Goal: Task Accomplishment & Management: Manage account settings

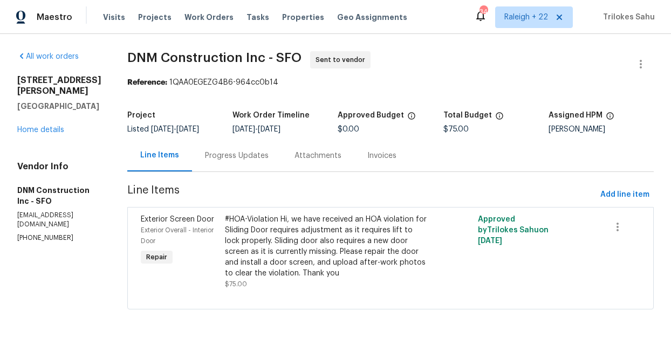
click at [237, 162] on div "Progress Updates" at bounding box center [237, 156] width 90 height 32
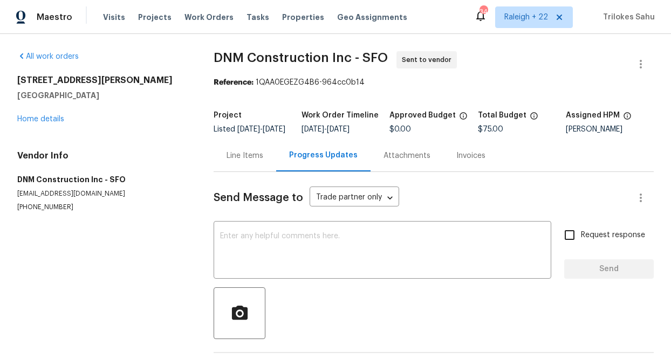
click at [243, 155] on div "Line Items" at bounding box center [245, 156] width 63 height 32
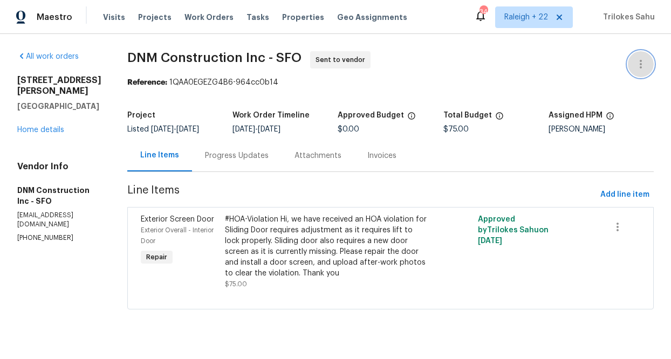
click at [642, 56] on button "button" at bounding box center [641, 64] width 26 height 26
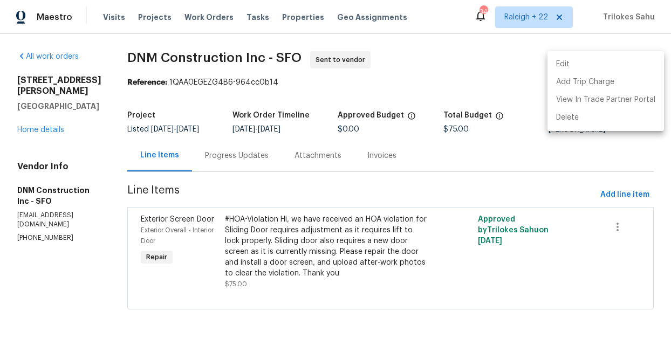
click at [601, 64] on li "Edit" at bounding box center [605, 65] width 116 height 18
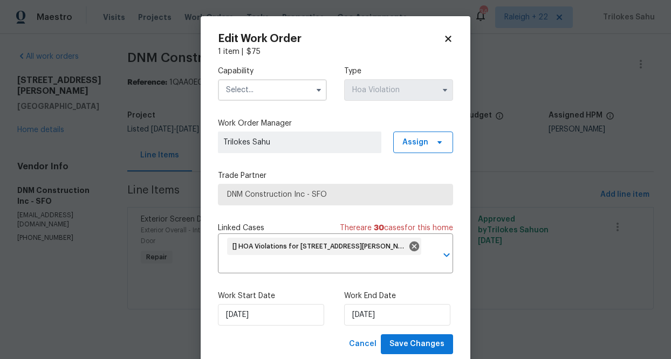
click at [307, 97] on input "text" at bounding box center [272, 90] width 109 height 22
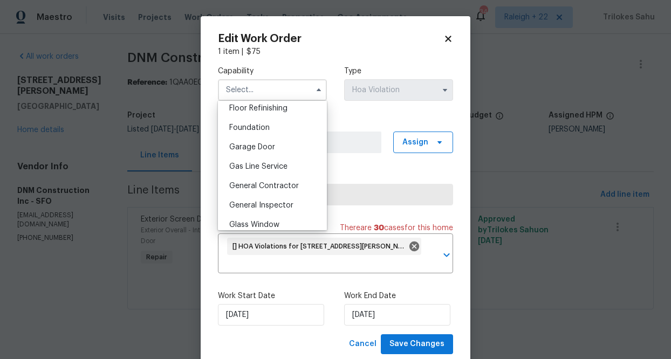
scroll to position [448, 0]
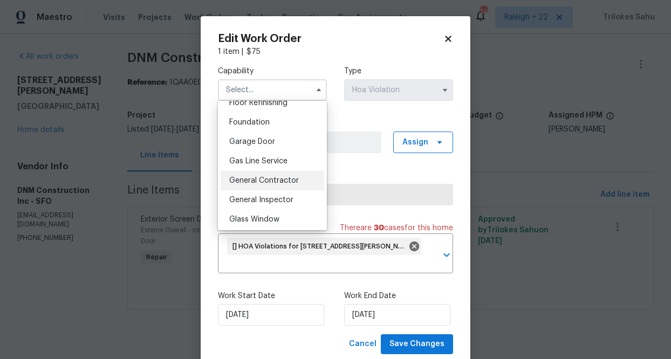
click at [284, 180] on span "General Contractor" at bounding box center [264, 181] width 70 height 8
type input "General Contractor"
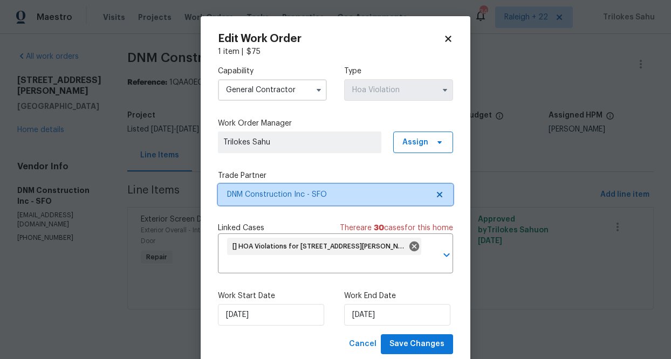
click at [443, 195] on icon at bounding box center [439, 194] width 9 height 9
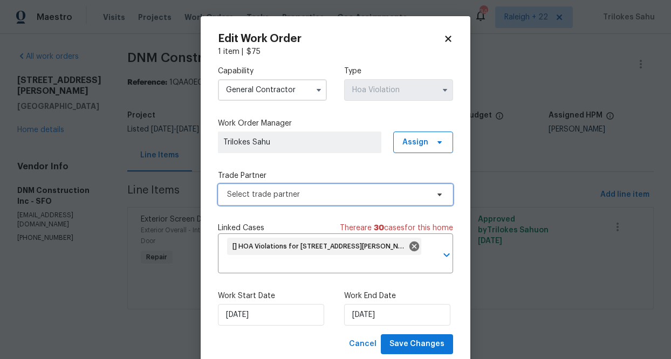
click at [422, 195] on span "Select trade partner" at bounding box center [327, 194] width 201 height 11
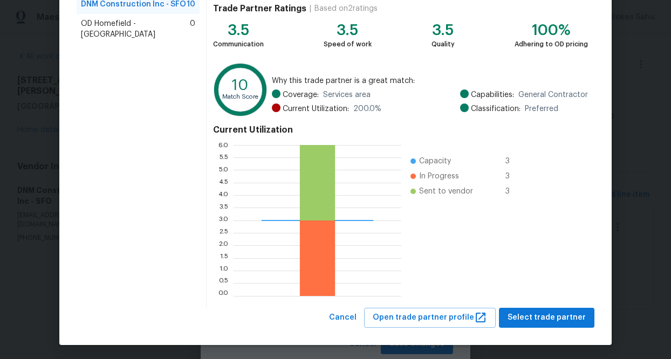
scroll to position [116, 0]
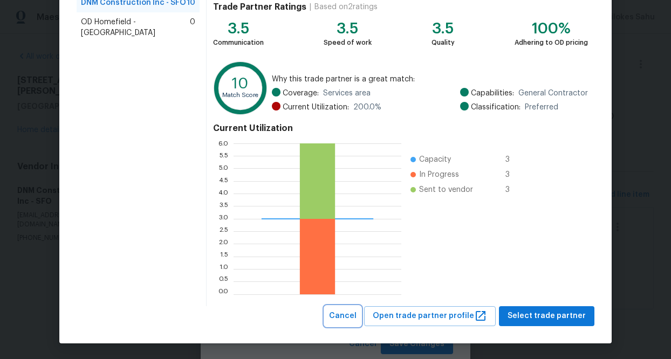
click at [355, 314] on span "Cancel" at bounding box center [343, 316] width 28 height 13
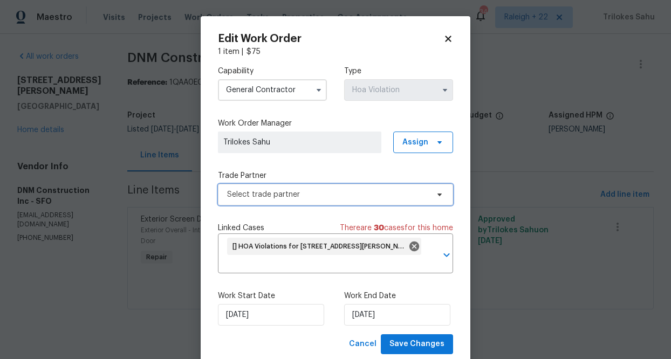
scroll to position [29, 0]
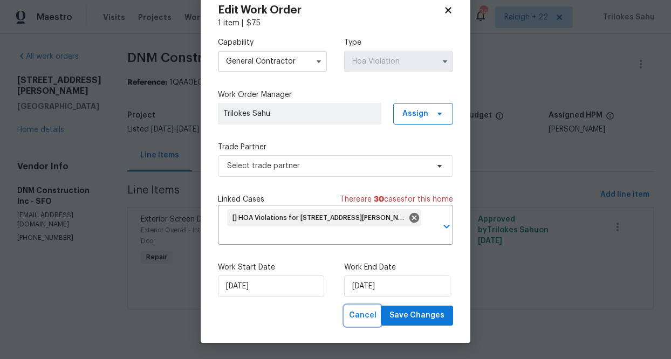
click at [364, 315] on span "Cancel" at bounding box center [363, 315] width 28 height 13
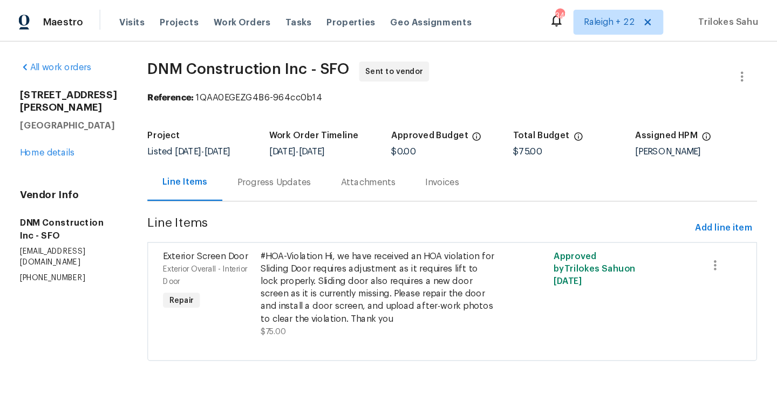
scroll to position [0, 0]
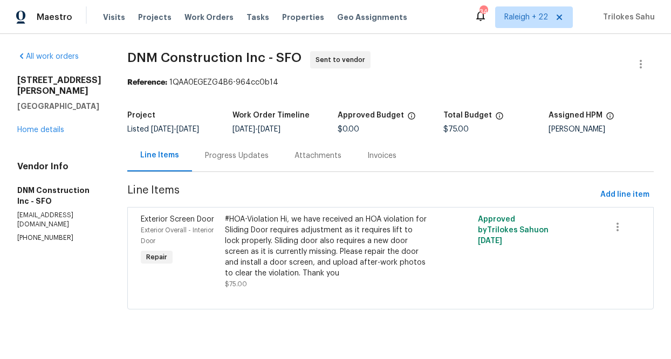
click at [530, 318] on section "DNM Construction Inc - SFO Sent to vendor Reference: 1QAA0EGEZG4B6-964cc0b14 Pr…" at bounding box center [390, 186] width 526 height 271
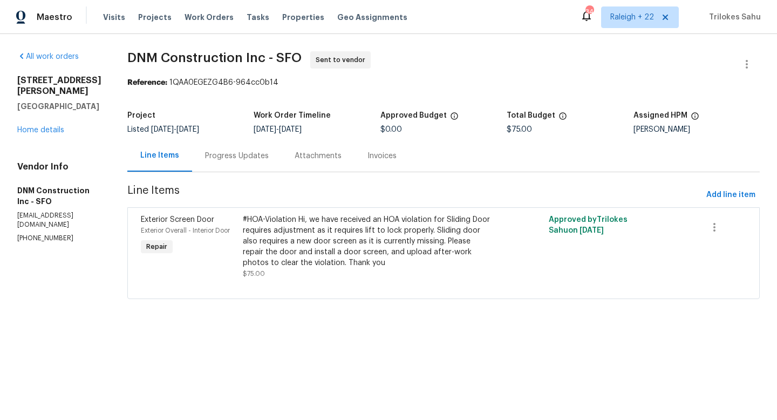
click at [360, 227] on div "#HOA-Violation Hi, we have received an HOA violation for Sliding Door requires …" at bounding box center [367, 241] width 249 height 54
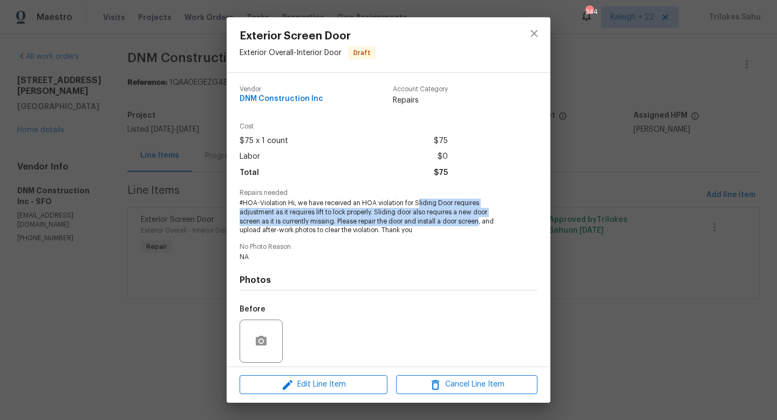
drag, startPoint x: 416, startPoint y: 201, endPoint x: 478, endPoint y: 222, distance: 65.8
click at [478, 222] on span "#HOA-Violation Hi, we have received an HOA violation for Sliding Door requires …" at bounding box center [373, 216] width 268 height 36
drag, startPoint x: 478, startPoint y: 222, endPoint x: 414, endPoint y: 201, distance: 67.4
click at [414, 201] on span "#HOA-Violation Hi, we have received an HOA violation for Sliding Door requires …" at bounding box center [373, 216] width 268 height 36
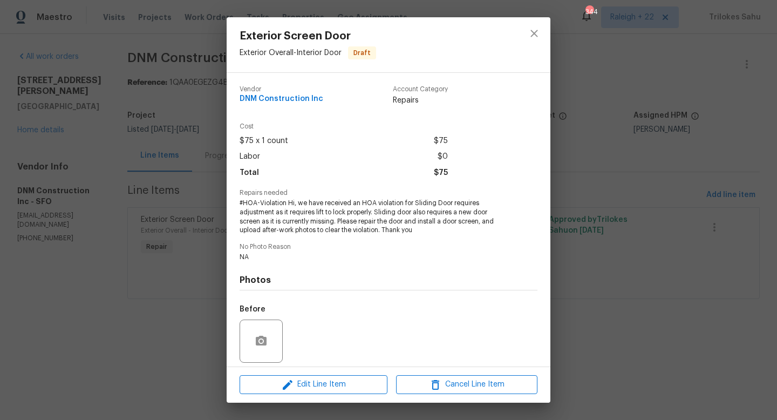
click at [372, 228] on span "#HOA-Violation Hi, we have received an HOA violation for Sliding Door requires …" at bounding box center [373, 216] width 268 height 36
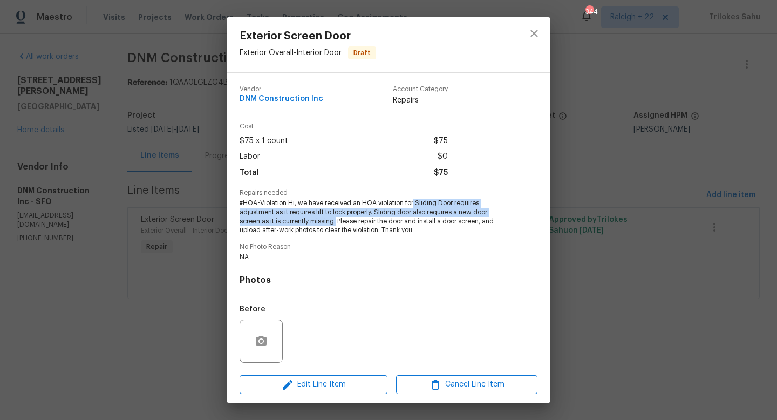
drag, startPoint x: 335, startPoint y: 222, endPoint x: 411, endPoint y: 199, distance: 79.3
click at [411, 199] on span "#HOA-Violation Hi, we have received an HOA violation for Sliding Door requires …" at bounding box center [373, 216] width 268 height 36
copy span "Sliding Door requires adjustment as it requires lift to lock properly. Sliding …"
click at [531, 31] on icon "close" at bounding box center [533, 33] width 7 height 7
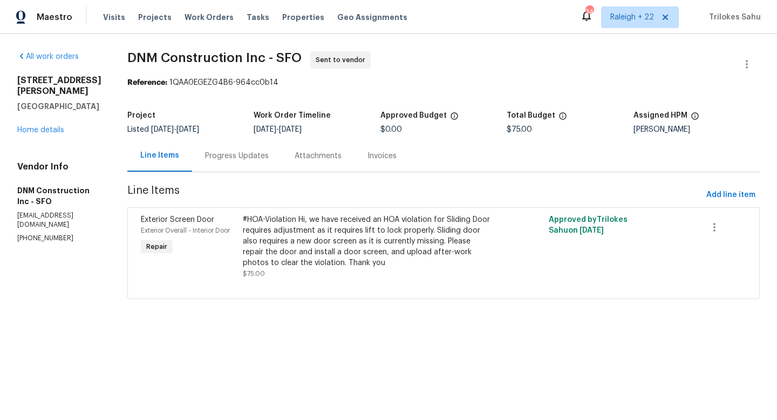
drag, startPoint x: 272, startPoint y: 129, endPoint x: 304, endPoint y: 129, distance: 32.4
click at [276, 129] on span "9/12/2025" at bounding box center [264, 130] width 23 height 8
copy span "9/12/2025"
click at [59, 126] on link "Home details" at bounding box center [40, 130] width 47 height 8
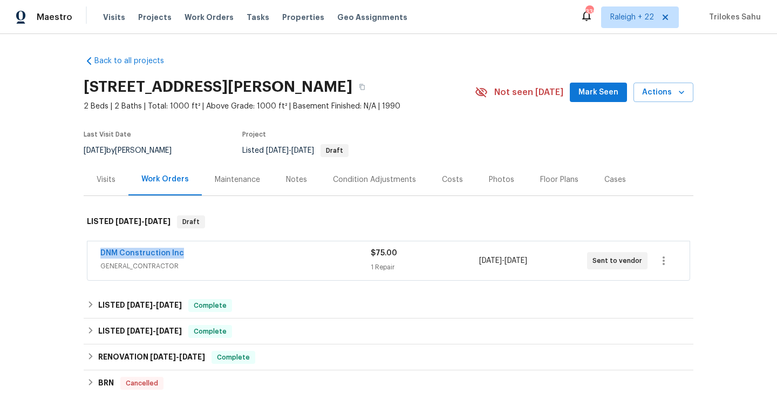
drag, startPoint x: 189, startPoint y: 250, endPoint x: 95, endPoint y: 248, distance: 93.9
click at [95, 248] on div "DNM Construction Inc GENERAL_CONTRACTOR $75.00 1 Repair 9/12/2025 - 9/14/2025 S…" at bounding box center [388, 260] width 602 height 39
copy link "DNM Construction Inc"
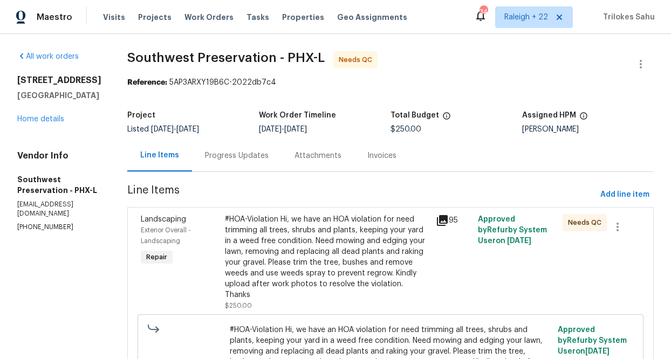
click at [230, 159] on div "Progress Updates" at bounding box center [237, 155] width 64 height 11
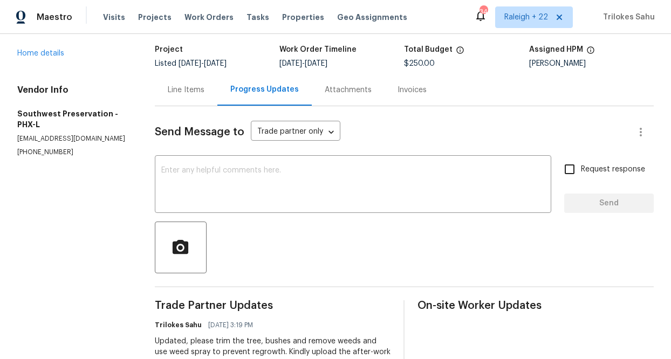
scroll to position [71, 0]
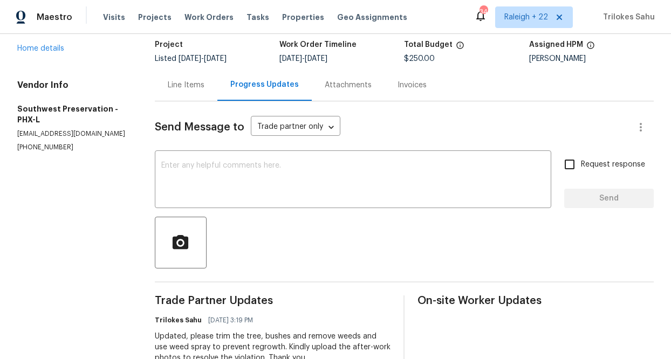
click at [189, 87] on div "Line Items" at bounding box center [186, 85] width 37 height 11
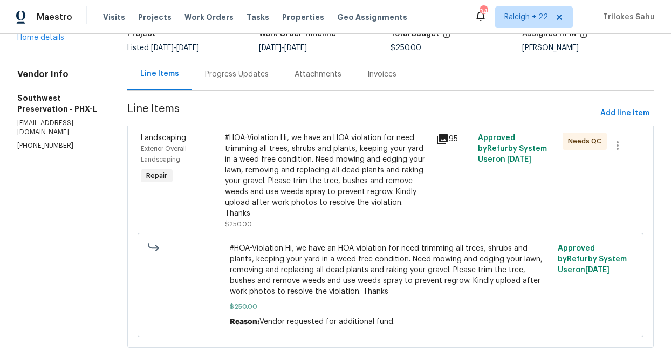
click at [251, 175] on div "#HOA-Violation Hi, we have an HOA violation for need trimming all trees, shrubs…" at bounding box center [327, 176] width 204 height 86
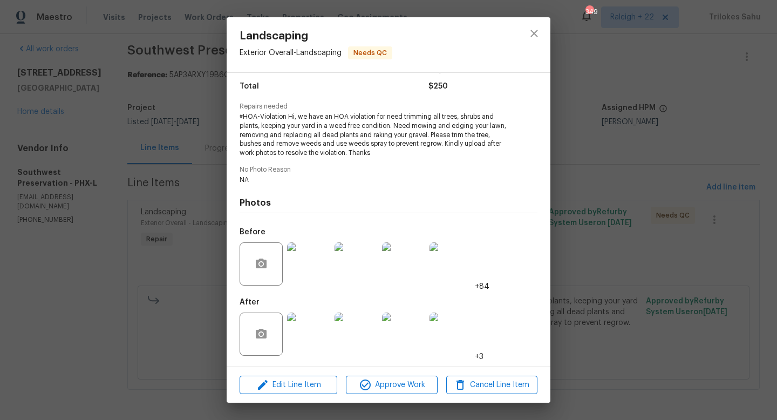
scroll to position [86, 0]
click at [308, 345] on img at bounding box center [308, 333] width 43 height 43
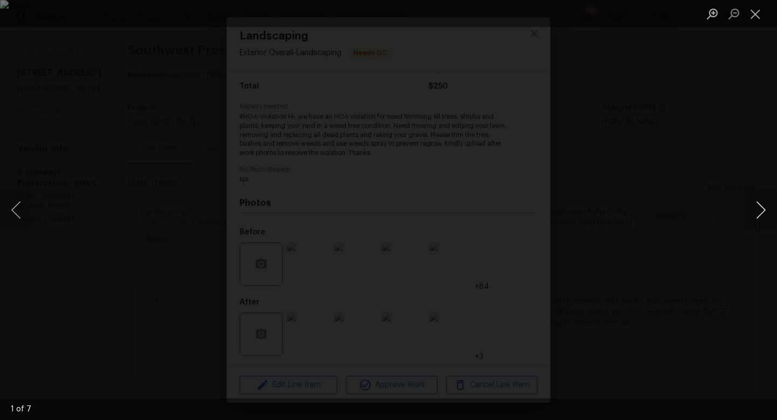
click at [670, 217] on button "Next image" at bounding box center [760, 209] width 32 height 43
click at [670, 209] on button "Next image" at bounding box center [760, 209] width 32 height 43
click at [670, 208] on button "Next image" at bounding box center [760, 209] width 32 height 43
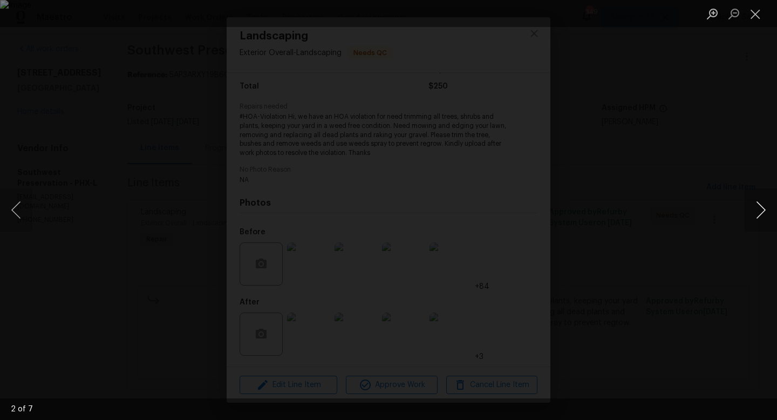
click at [670, 208] on button "Next image" at bounding box center [760, 209] width 32 height 43
click at [670, 218] on button "Next image" at bounding box center [760, 209] width 32 height 43
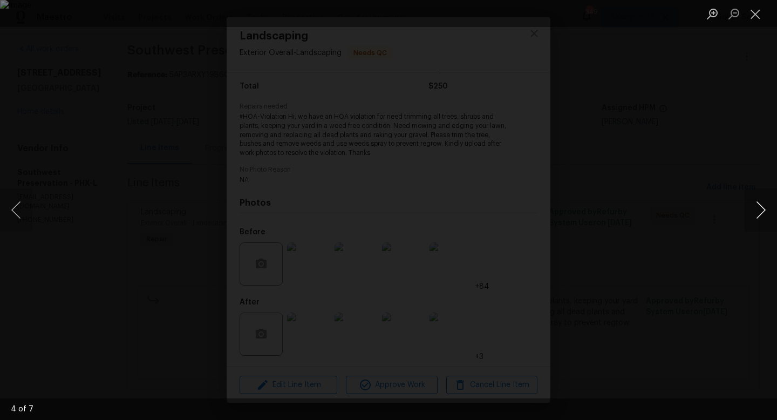
click at [670, 218] on button "Next image" at bounding box center [760, 209] width 32 height 43
click at [670, 208] on button "Next image" at bounding box center [760, 209] width 32 height 43
click at [670, 217] on button "Next image" at bounding box center [760, 209] width 32 height 43
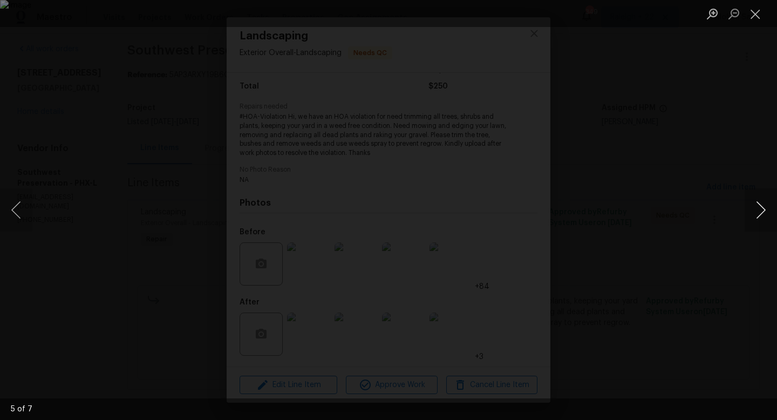
click at [670, 217] on button "Next image" at bounding box center [760, 209] width 32 height 43
click at [670, 208] on button "Next image" at bounding box center [760, 209] width 32 height 43
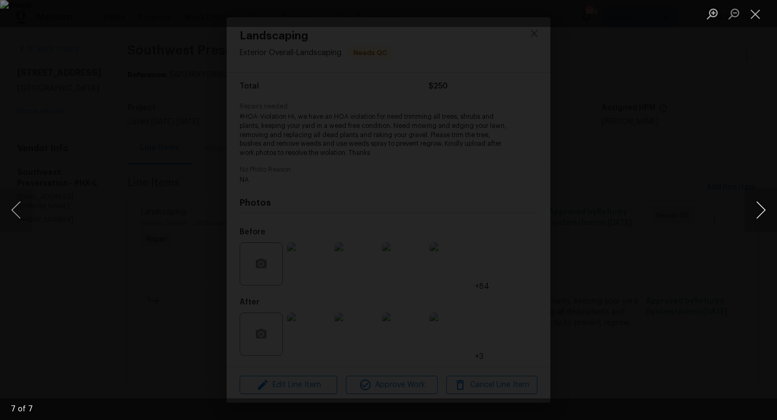
click at [670, 208] on button "Next image" at bounding box center [760, 209] width 32 height 43
click at [670, 12] on button "Close lightbox" at bounding box center [755, 13] width 22 height 19
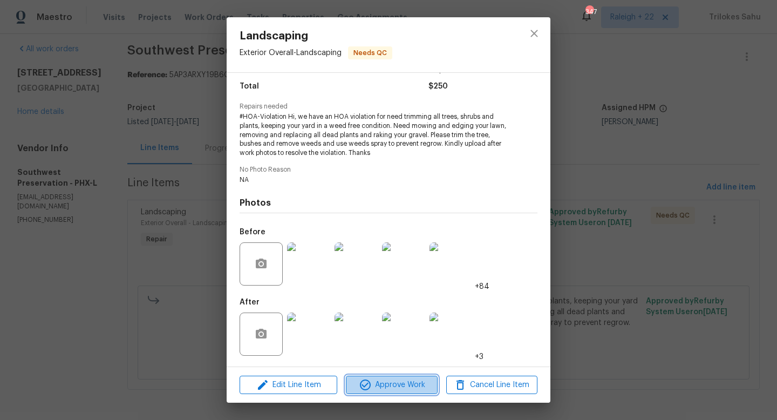
click at [396, 359] on span "Approve Work" at bounding box center [391, 384] width 85 height 13
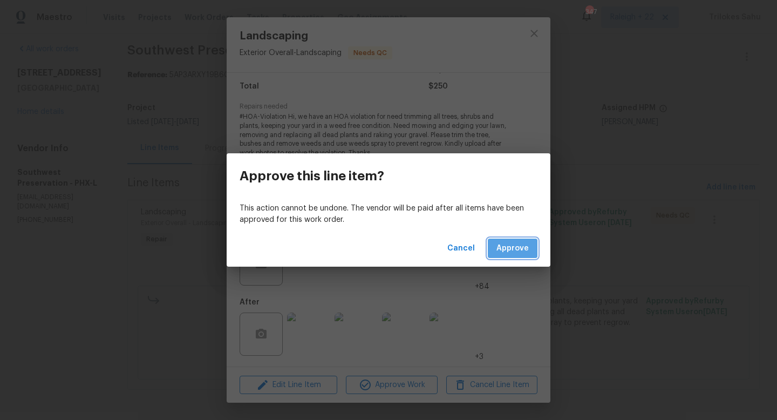
click at [507, 255] on button "Approve" at bounding box center [513, 248] width 50 height 20
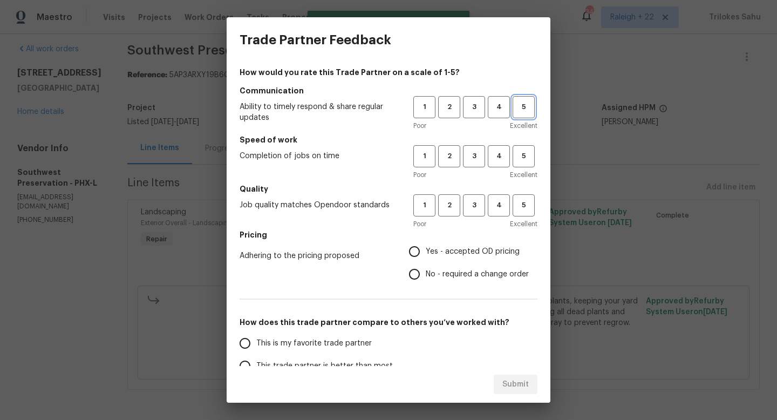
click at [516, 107] on span "5" at bounding box center [523, 107] width 20 height 12
click at [525, 170] on span "Excellent" at bounding box center [524, 174] width 28 height 11
click at [525, 161] on span "5" at bounding box center [523, 156] width 20 height 12
click at [523, 199] on span "5" at bounding box center [523, 205] width 20 height 12
click at [437, 256] on span "Yes - accepted OD pricing" at bounding box center [473, 251] width 94 height 11
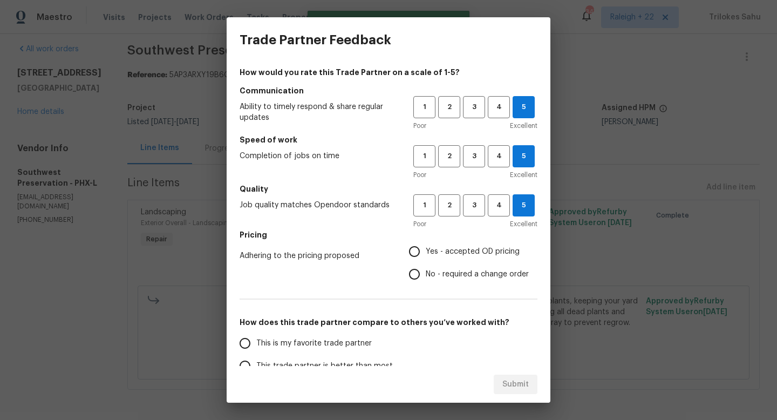
click at [426, 256] on input "Yes - accepted OD pricing" at bounding box center [414, 251] width 23 height 23
radio input "true"
click at [328, 332] on label "This is my favorite trade partner" at bounding box center [319, 343] width 170 height 23
click at [256, 332] on input "This is my favorite trade partner" at bounding box center [245, 343] width 23 height 23
click at [509, 359] on span "Submit" at bounding box center [515, 384] width 26 height 13
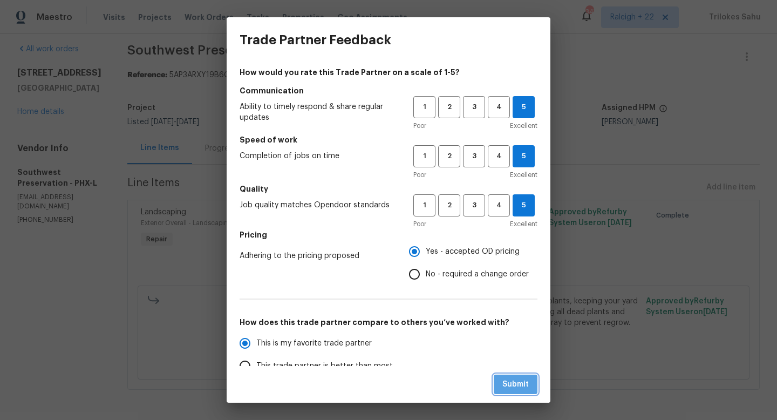
radio input "true"
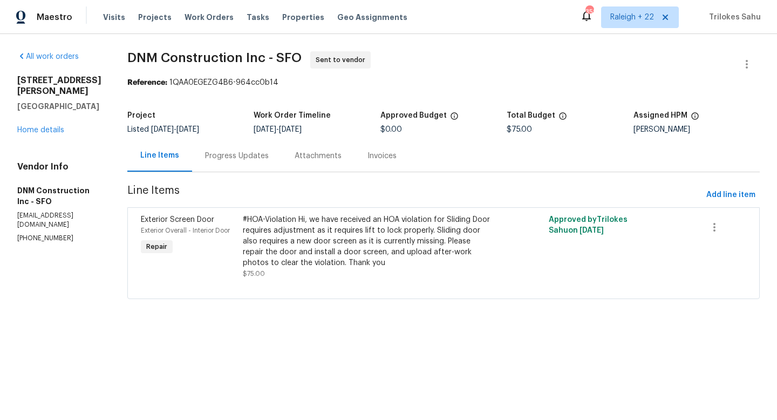
click at [253, 169] on div "Progress Updates" at bounding box center [237, 156] width 90 height 32
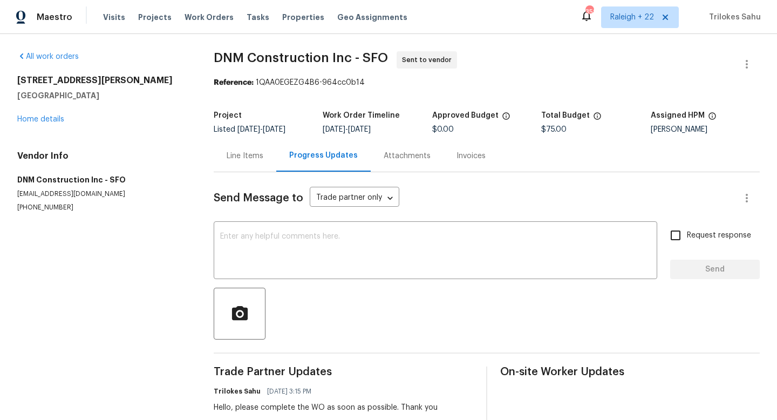
click at [256, 161] on div "Line Items" at bounding box center [245, 155] width 37 height 11
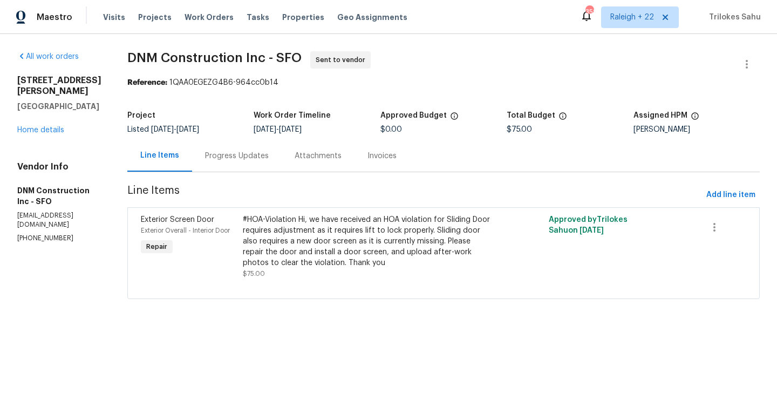
click at [349, 231] on div "#HOA-Violation Hi, we have received an HOA violation for Sliding Door requires …" at bounding box center [367, 241] width 249 height 54
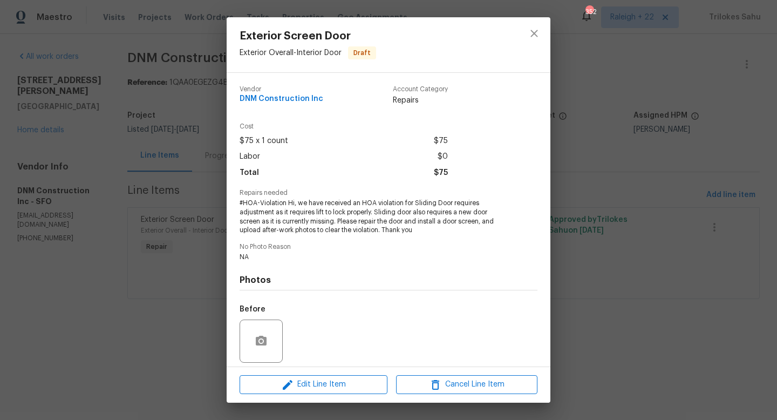
scroll to position [4, 0]
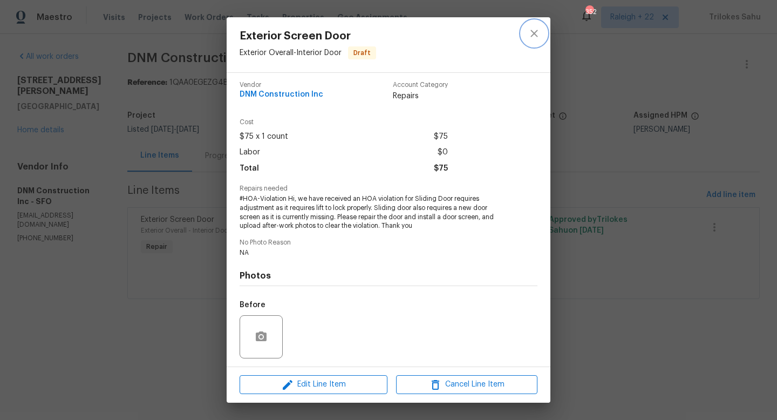
click at [538, 44] on button "close" at bounding box center [534, 33] width 26 height 26
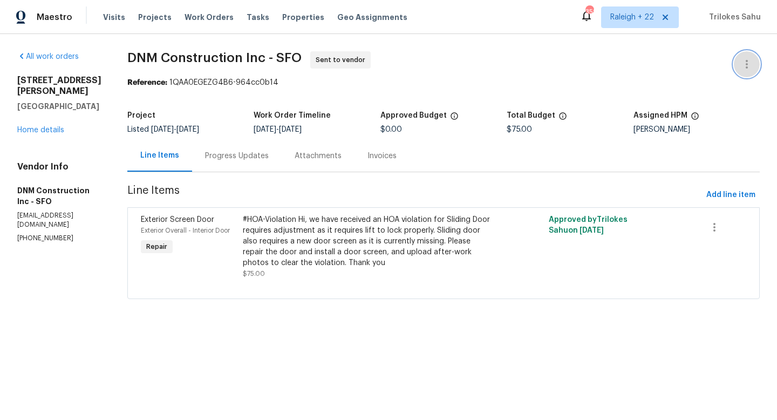
click at [754, 65] on button "button" at bounding box center [746, 64] width 26 height 26
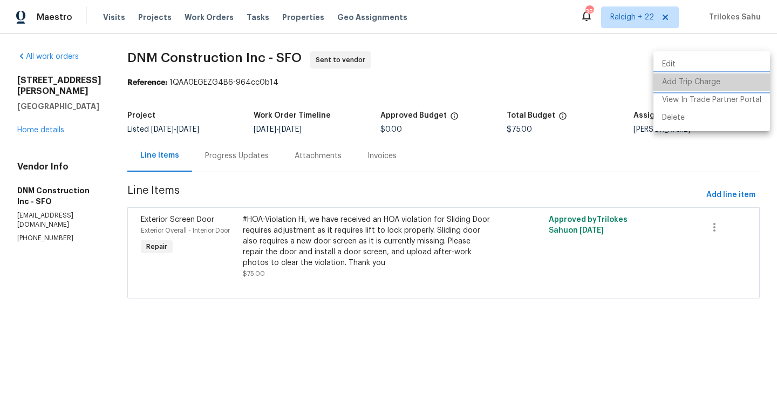
click at [712, 80] on li "Add Trip Charge" at bounding box center [711, 82] width 116 height 18
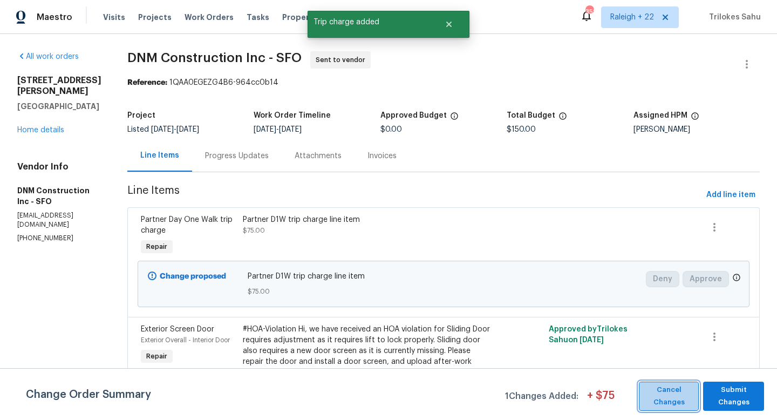
click at [668, 389] on span "Cancel Changes" at bounding box center [668, 395] width 49 height 25
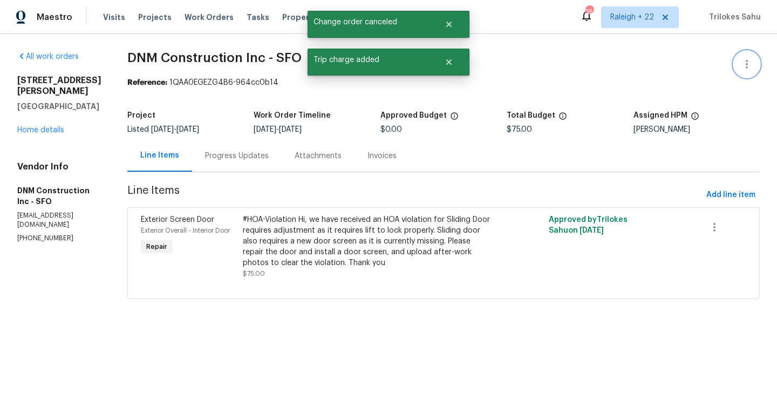
click at [745, 71] on button "button" at bounding box center [746, 64] width 26 height 26
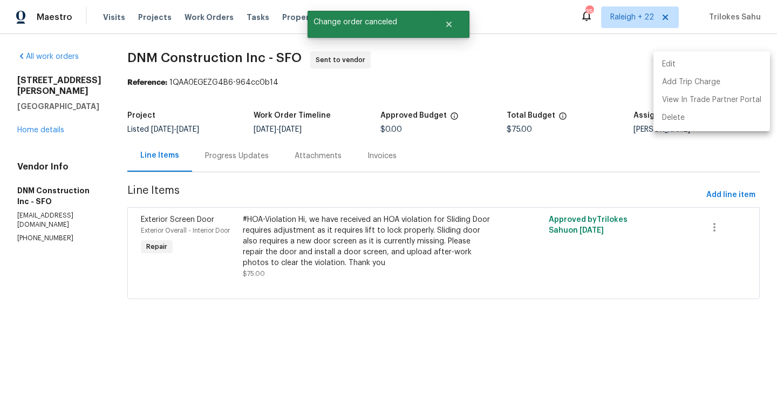
click at [732, 68] on li "Edit" at bounding box center [711, 65] width 116 height 18
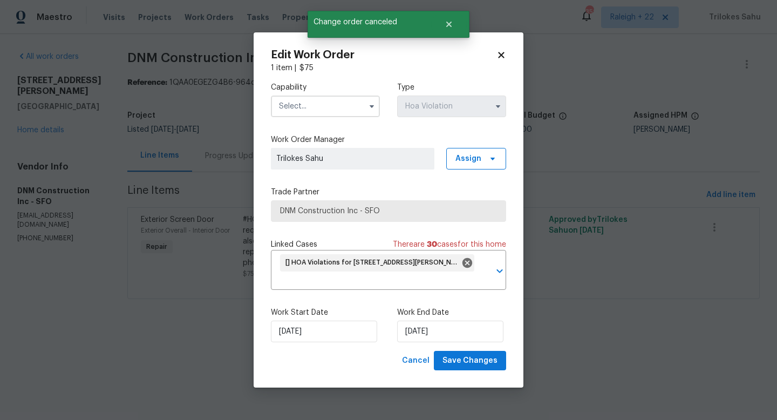
click at [339, 109] on input "text" at bounding box center [325, 106] width 109 height 22
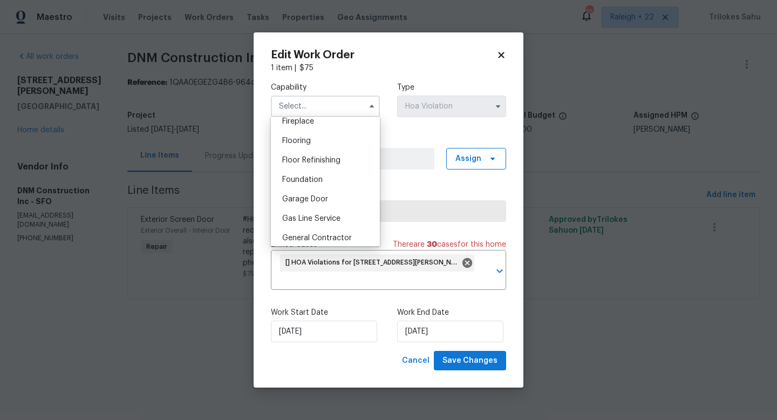
scroll to position [415, 0]
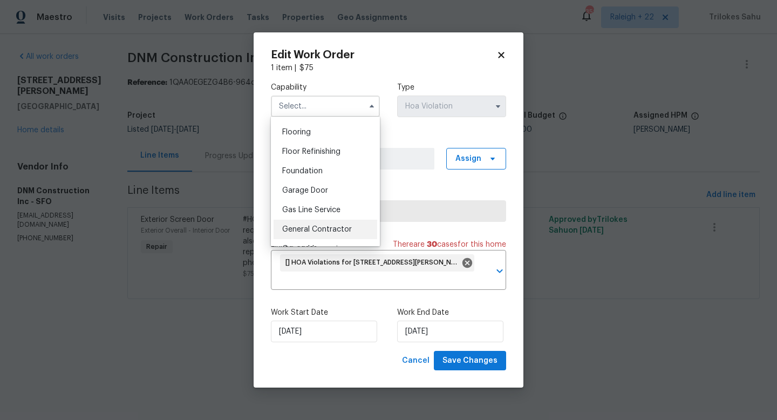
click at [334, 235] on div "General Contractor" at bounding box center [325, 228] width 104 height 19
type input "General Contractor"
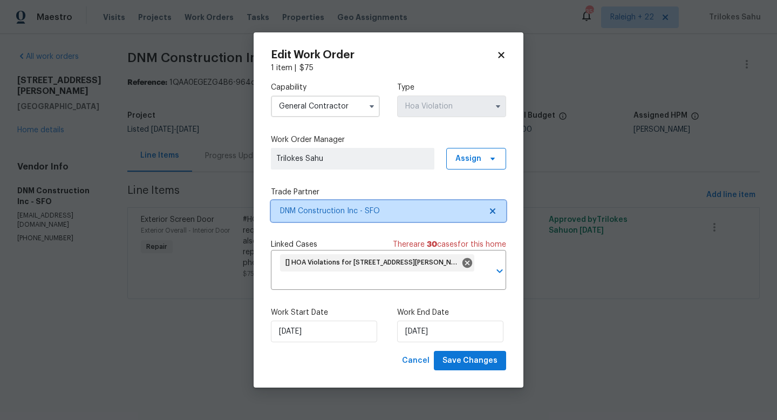
click at [492, 211] on icon at bounding box center [492, 210] width 5 height 5
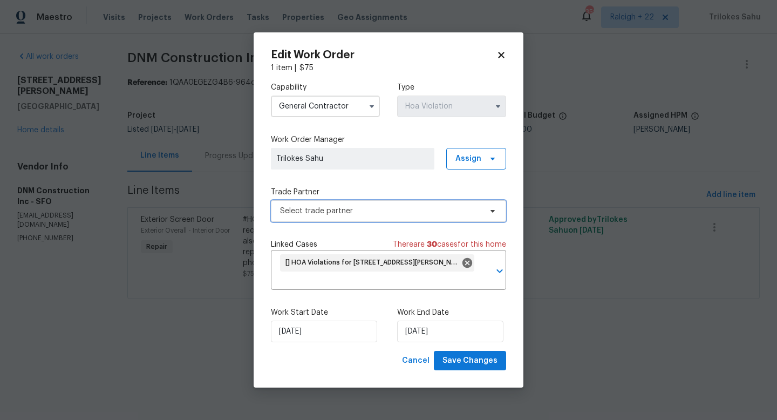
click at [460, 213] on span "Select trade partner" at bounding box center [380, 210] width 201 height 11
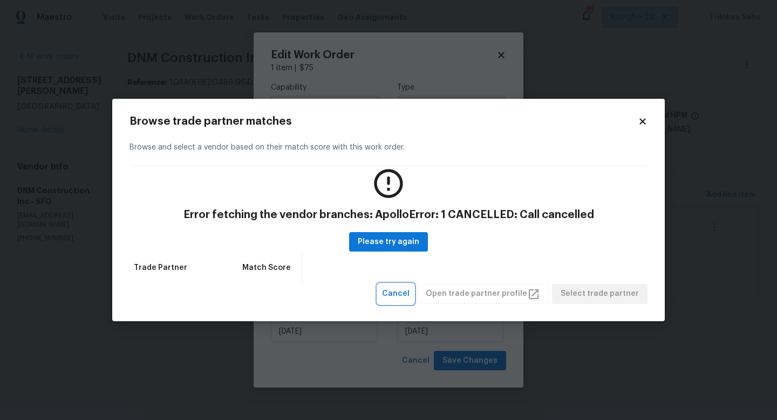
click at [409, 290] on span "Cancel" at bounding box center [396, 293] width 28 height 13
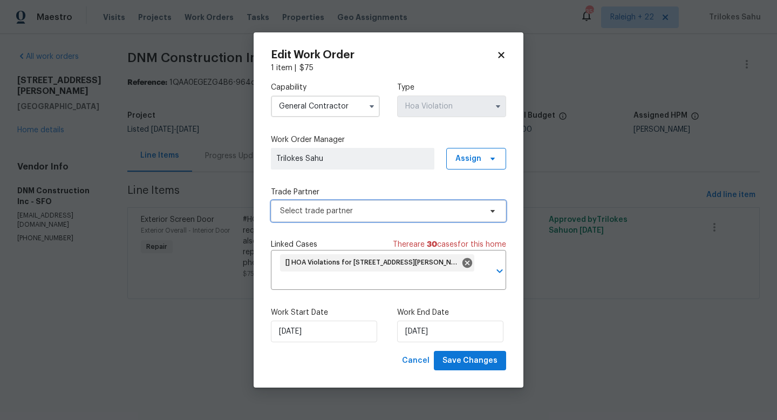
click at [429, 210] on span "Select trade partner" at bounding box center [380, 210] width 201 height 11
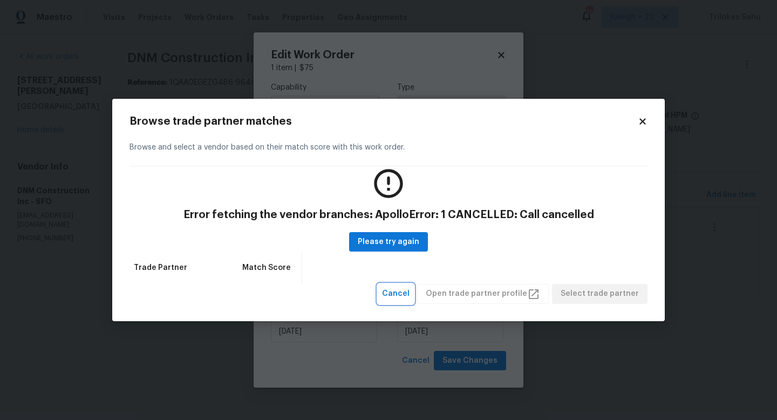
click at [405, 293] on span "Cancel" at bounding box center [396, 293] width 28 height 13
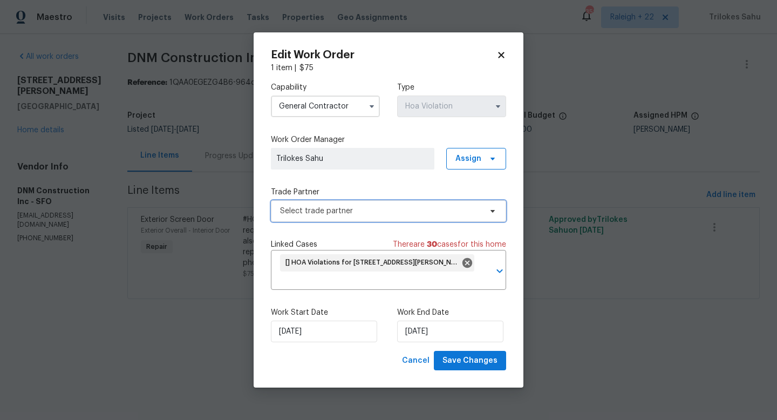
click at [379, 214] on span "Select trade partner" at bounding box center [380, 210] width 201 height 11
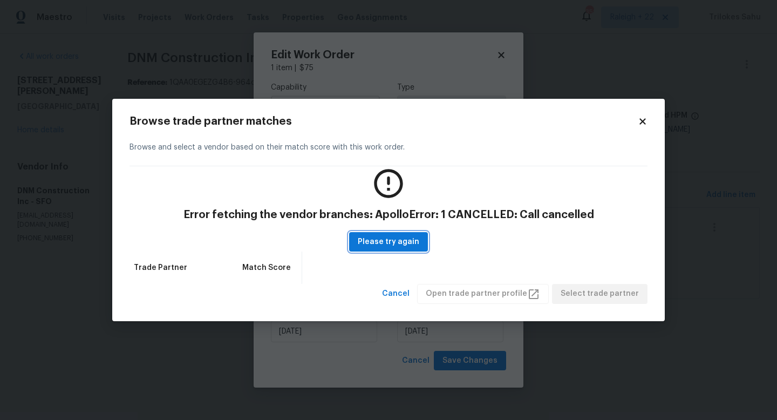
click at [407, 249] on button "Please try again" at bounding box center [388, 242] width 79 height 20
click at [645, 118] on icon at bounding box center [642, 121] width 10 height 10
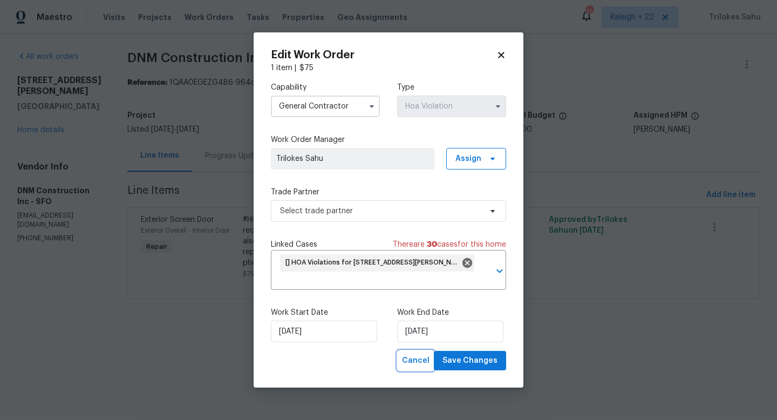
click at [417, 354] on span "Cancel" at bounding box center [416, 360] width 28 height 13
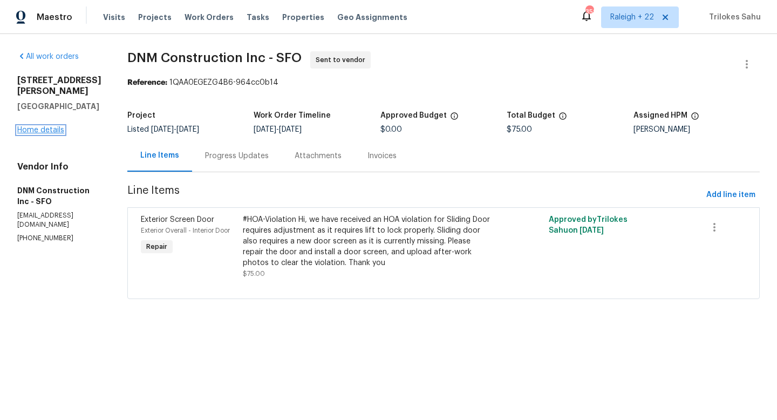
click at [42, 126] on link "Home details" at bounding box center [40, 130] width 47 height 8
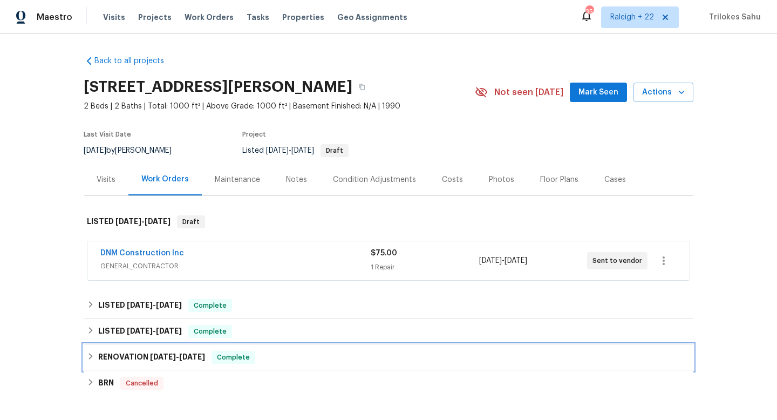
click at [84, 360] on div "RENOVATION 2/25/25 - 3/7/25 Complete" at bounding box center [388, 357] width 609 height 26
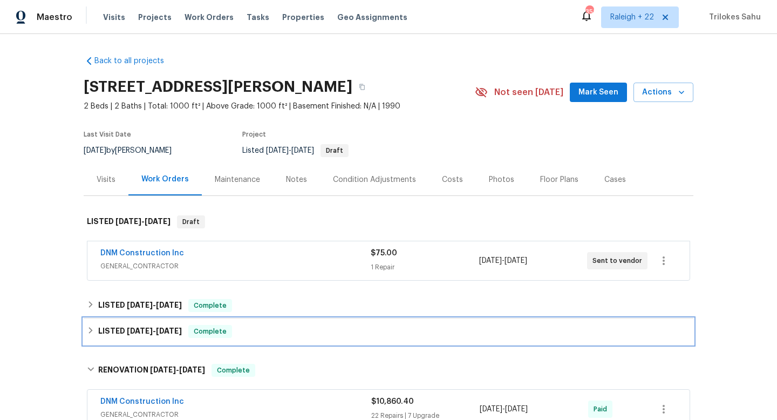
click at [96, 332] on div "LISTED 3/11/25 - 3/12/25 Complete" at bounding box center [388, 331] width 603 height 13
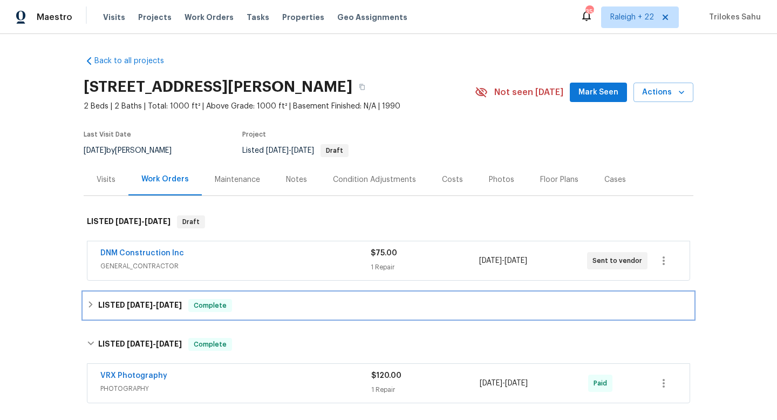
click at [88, 304] on icon at bounding box center [91, 304] width 8 height 8
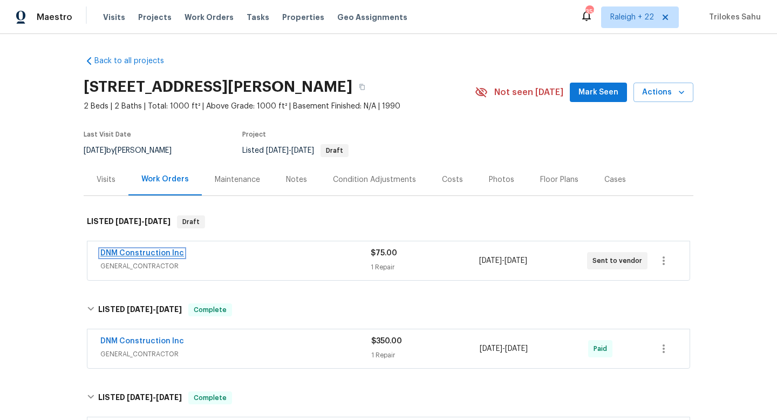
click at [129, 254] on link "DNM Construction Inc" at bounding box center [142, 253] width 84 height 8
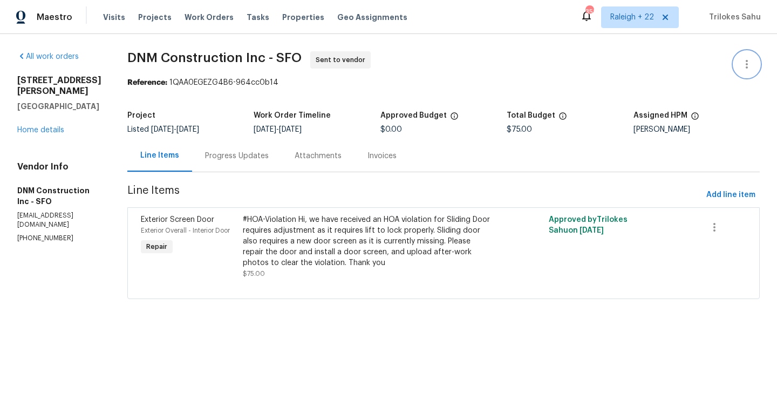
click at [751, 70] on icon "button" at bounding box center [746, 64] width 13 height 13
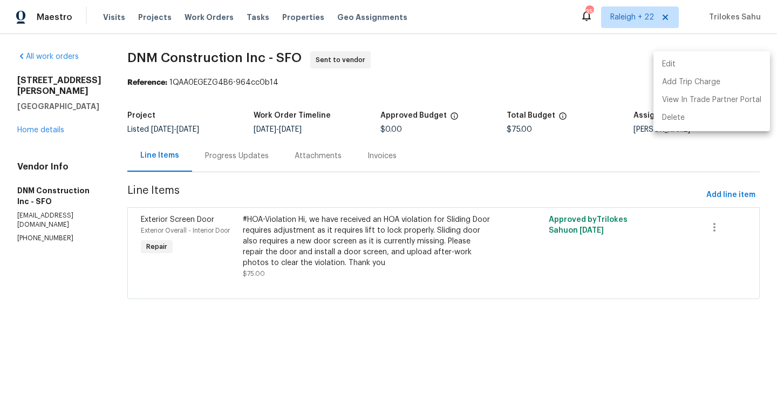
click at [738, 66] on li "Edit" at bounding box center [711, 65] width 116 height 18
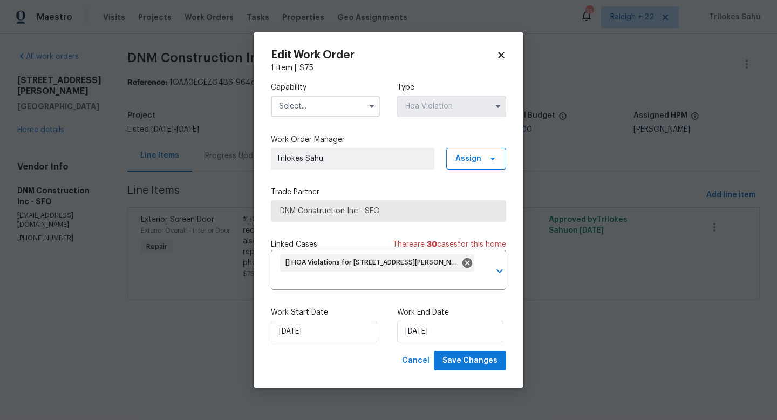
click at [345, 113] on input "text" at bounding box center [325, 106] width 109 height 22
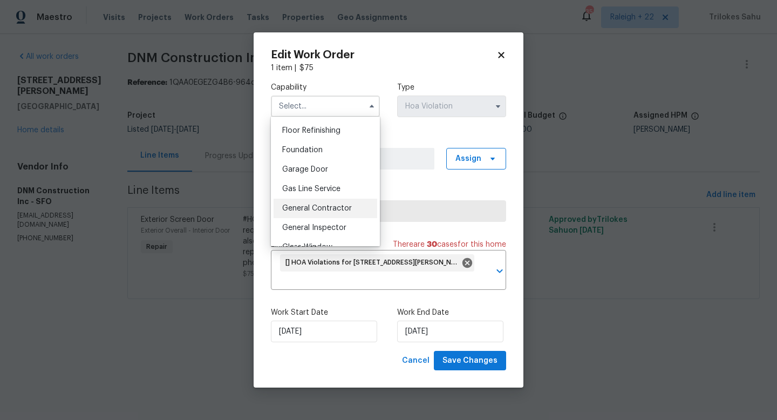
scroll to position [437, 0]
click at [327, 212] on div "General Contractor" at bounding box center [325, 206] width 104 height 19
type input "General Contractor"
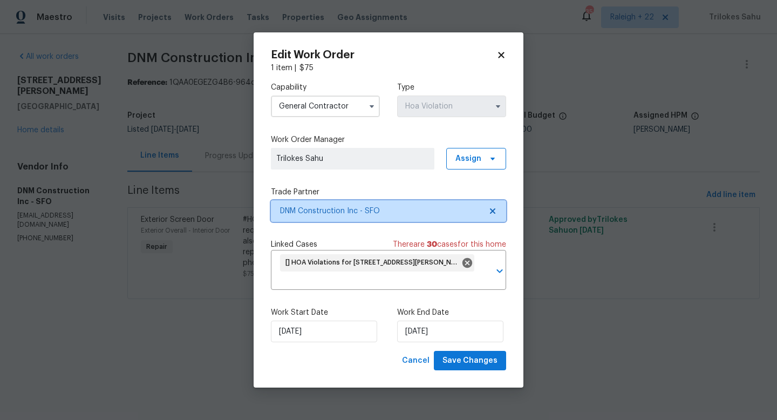
click at [492, 212] on icon at bounding box center [492, 211] width 9 height 9
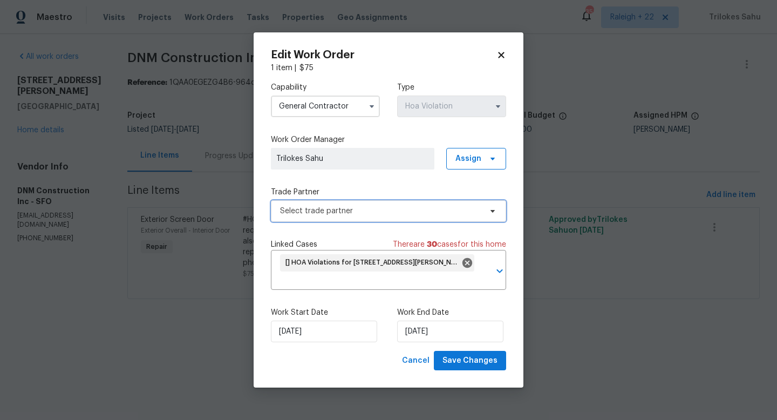
click at [452, 212] on span "Select trade partner" at bounding box center [380, 210] width 201 height 11
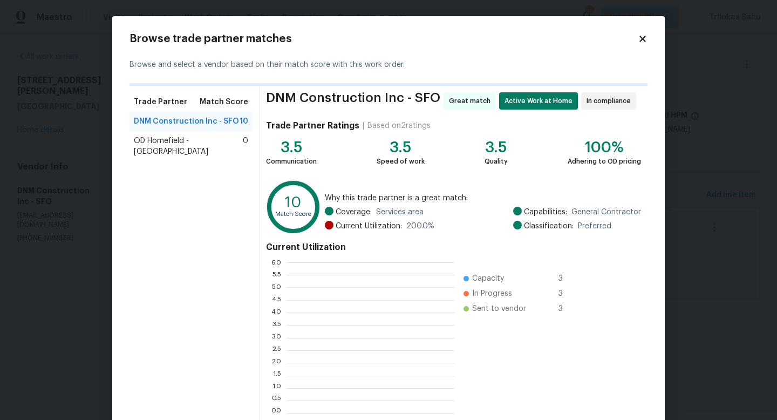
scroll to position [151, 168]
